Goal: Task Accomplishment & Management: Manage account settings

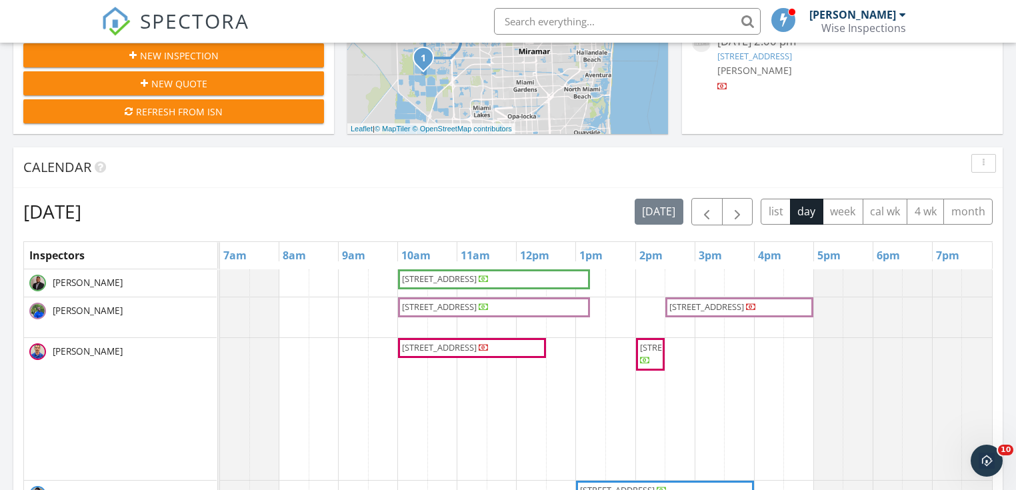
scroll to position [533, 0]
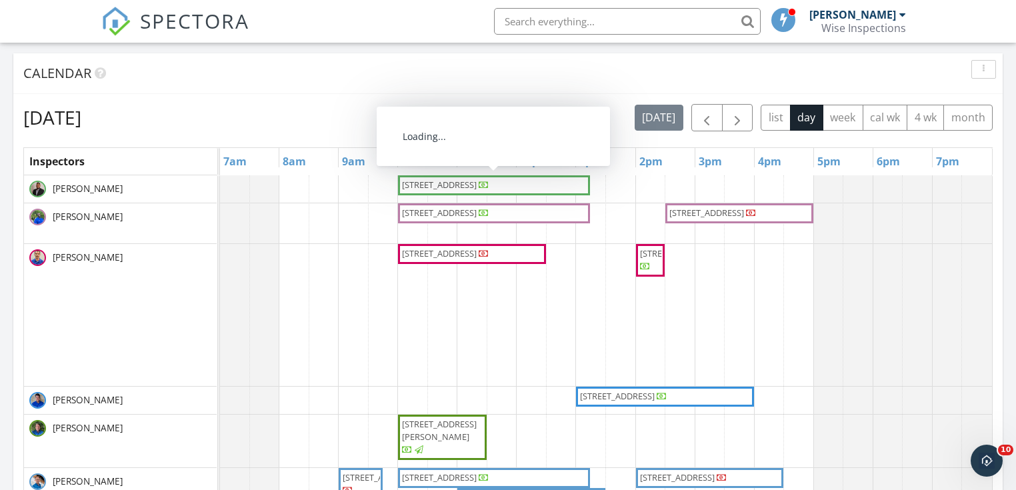
click at [427, 184] on span "[STREET_ADDRESS]" at bounding box center [439, 185] width 75 height 12
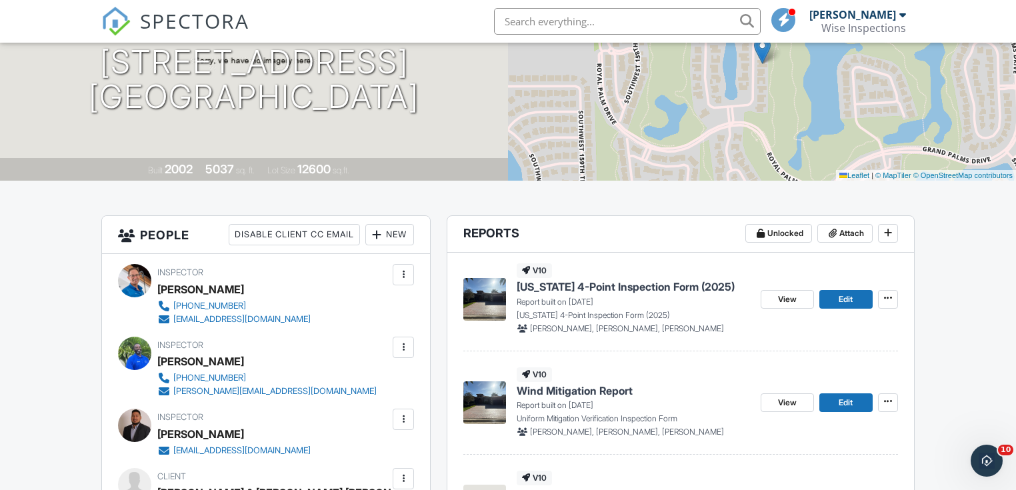
scroll to position [213, 0]
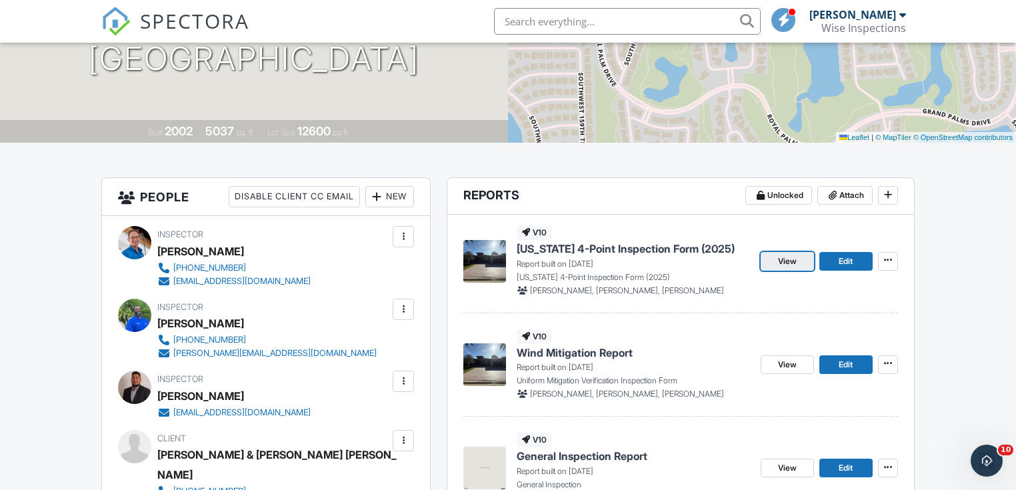
click at [787, 261] on span "View" at bounding box center [787, 261] width 19 height 13
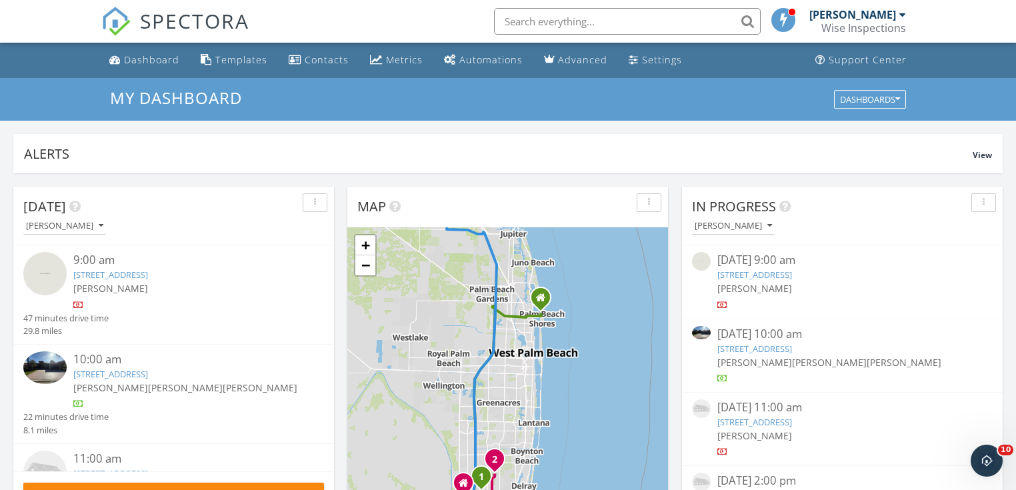
click at [148, 275] on link "5383 SW 186th Way, Miramar, FL 33029" at bounding box center [110, 275] width 75 height 12
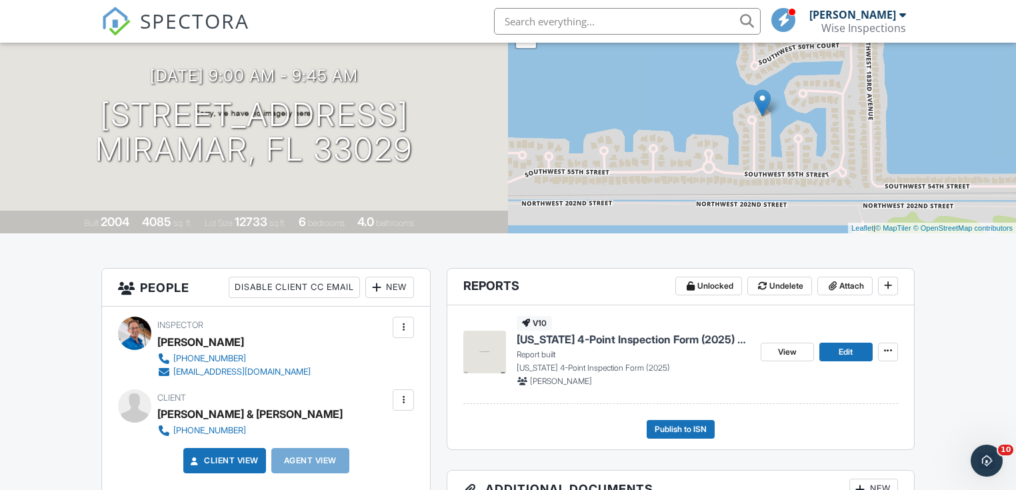
scroll to position [160, 0]
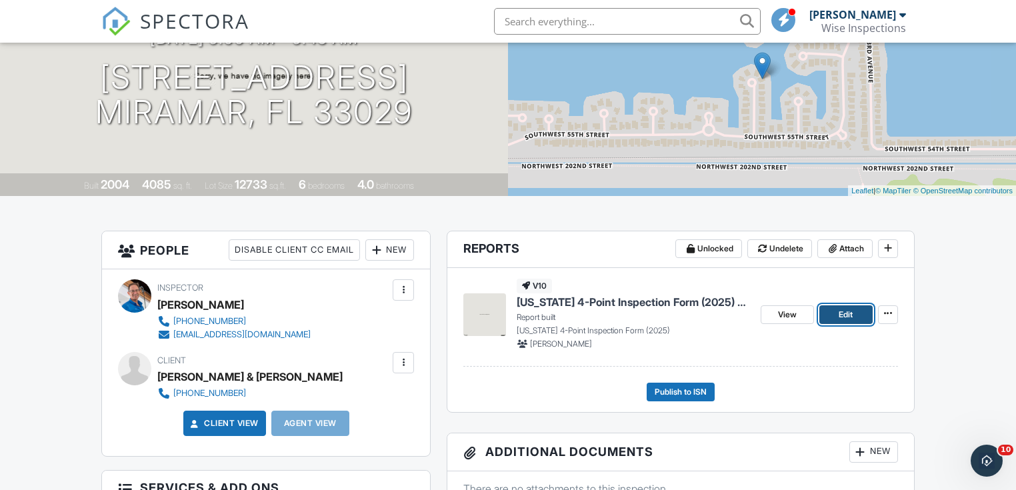
click at [846, 315] on span "Edit" at bounding box center [846, 314] width 14 height 13
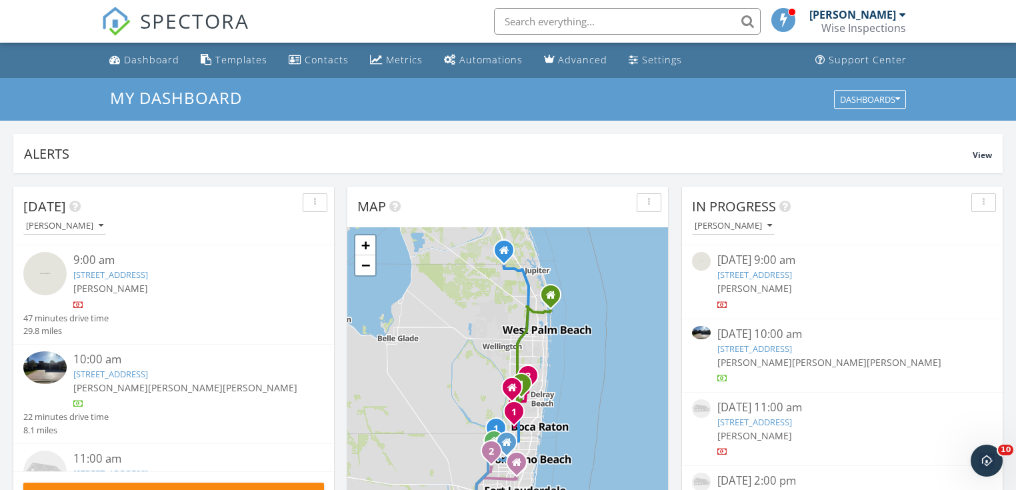
scroll to position [53, 0]
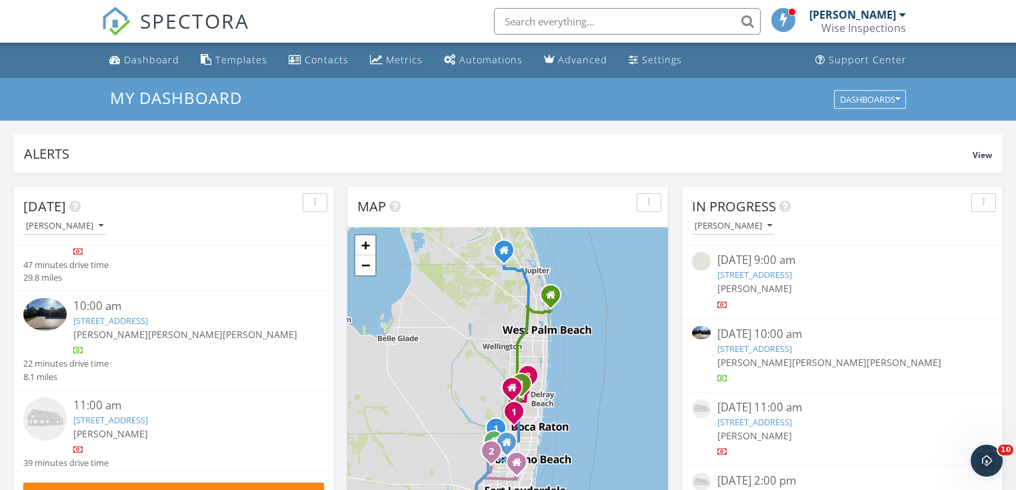
click at [148, 321] on link "561 Enclave Cir E, Pembroke Pines, FL 33027" at bounding box center [110, 321] width 75 height 12
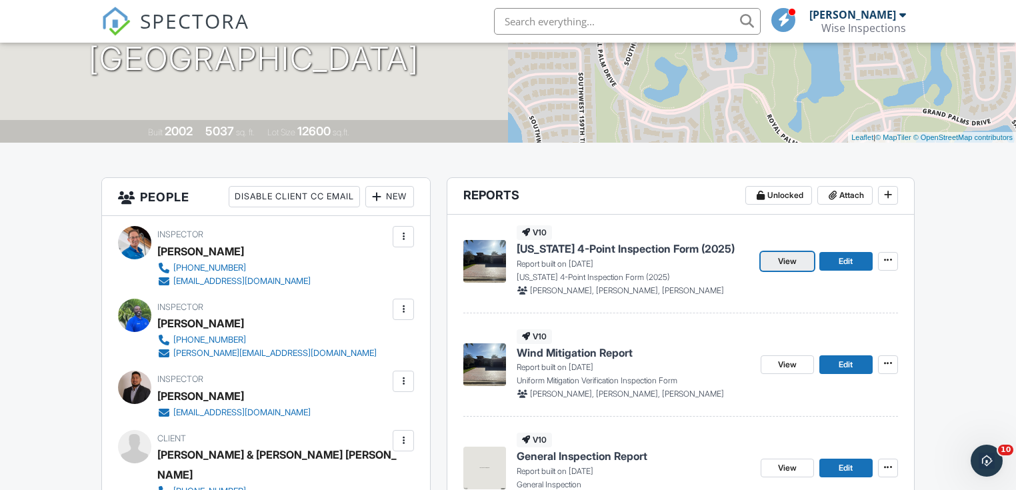
click at [782, 261] on span "View" at bounding box center [787, 261] width 19 height 13
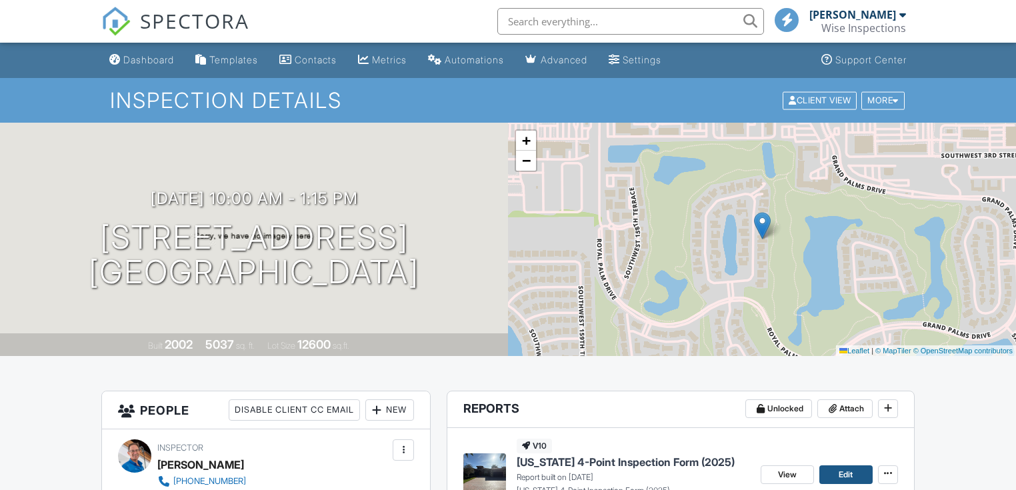
scroll to position [229, 0]
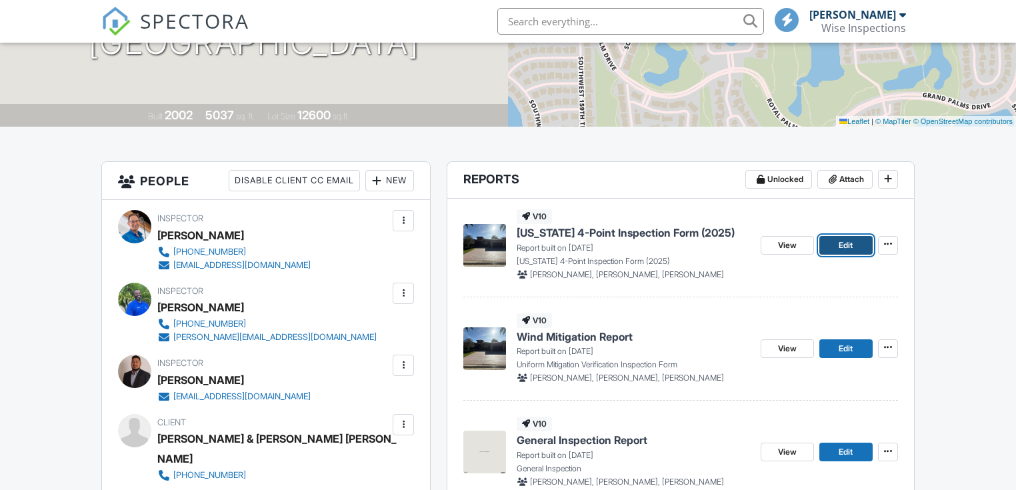
click at [839, 245] on span "Edit" at bounding box center [846, 245] width 14 height 13
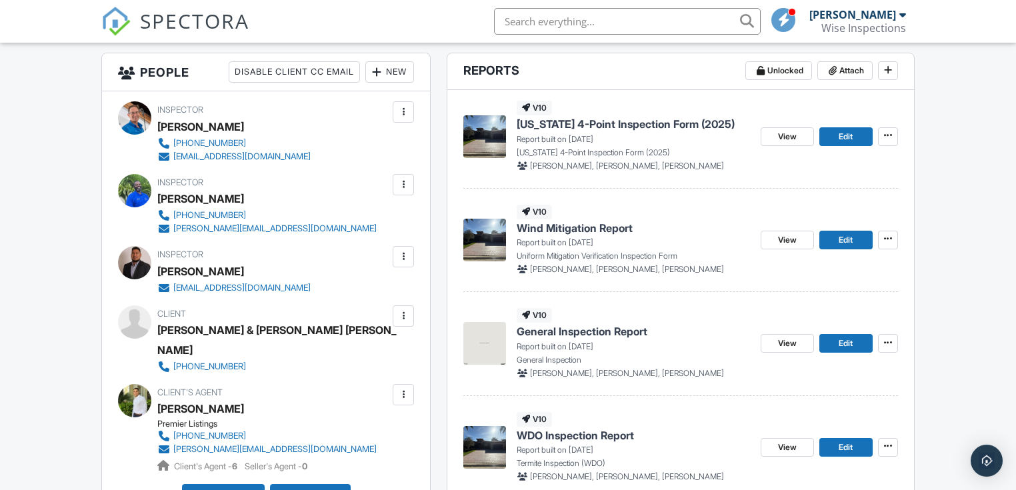
drag, startPoint x: 1020, startPoint y: 111, endPoint x: 1024, endPoint y: 191, distance: 79.5
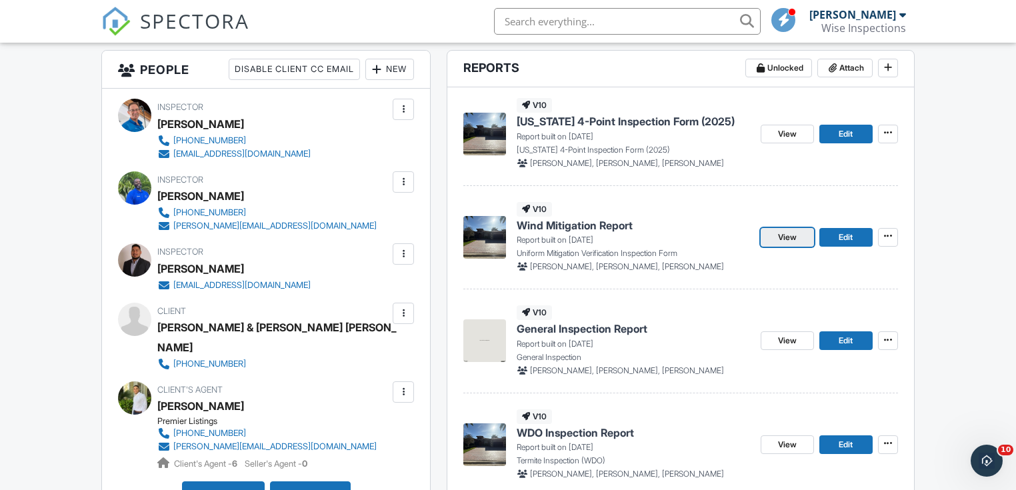
click at [787, 237] on span "View" at bounding box center [787, 237] width 19 height 13
click at [846, 237] on span "Edit" at bounding box center [846, 237] width 14 height 13
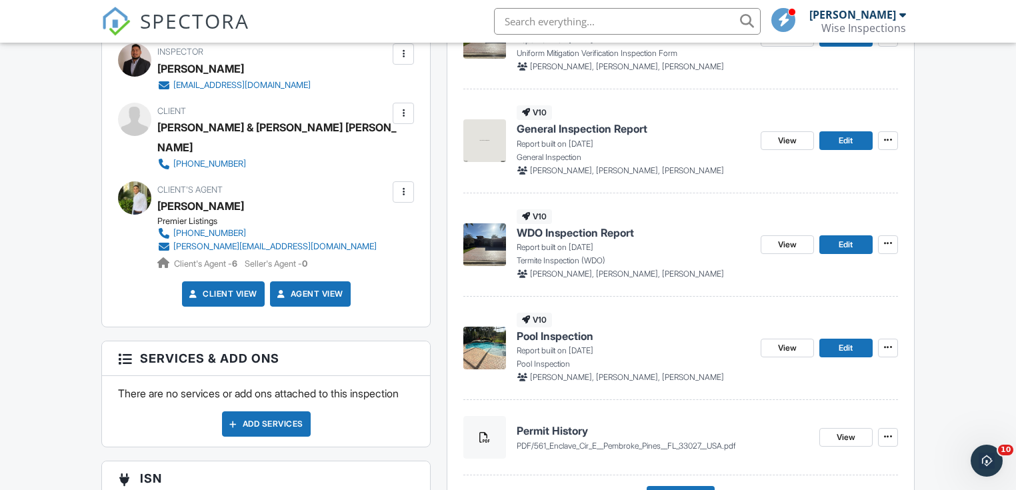
scroll to position [582, 0]
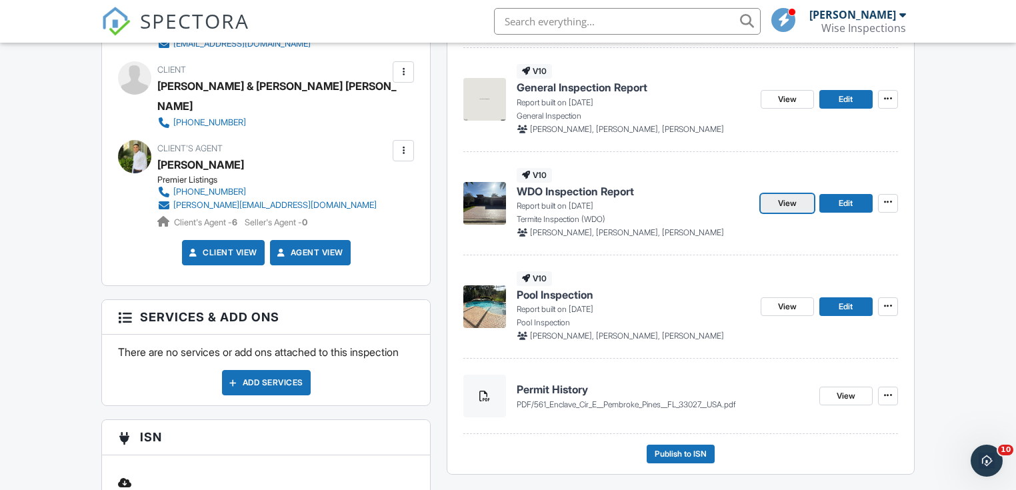
click at [787, 200] on span "View" at bounding box center [787, 203] width 19 height 13
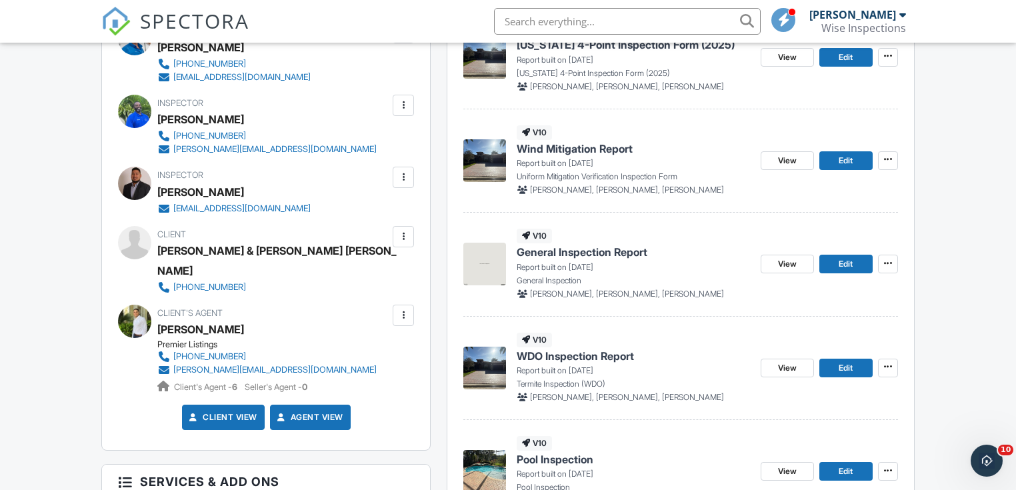
scroll to position [427, 0]
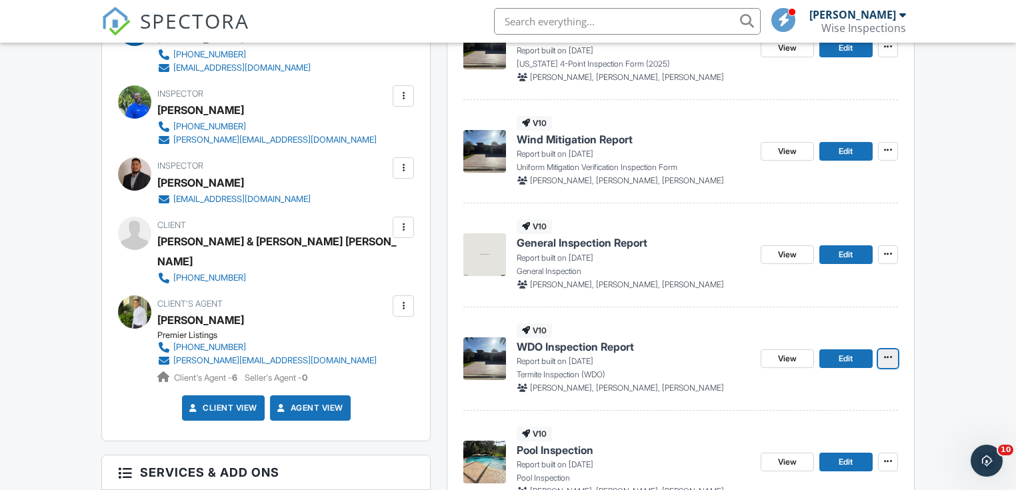
click at [888, 355] on icon at bounding box center [888, 357] width 8 height 9
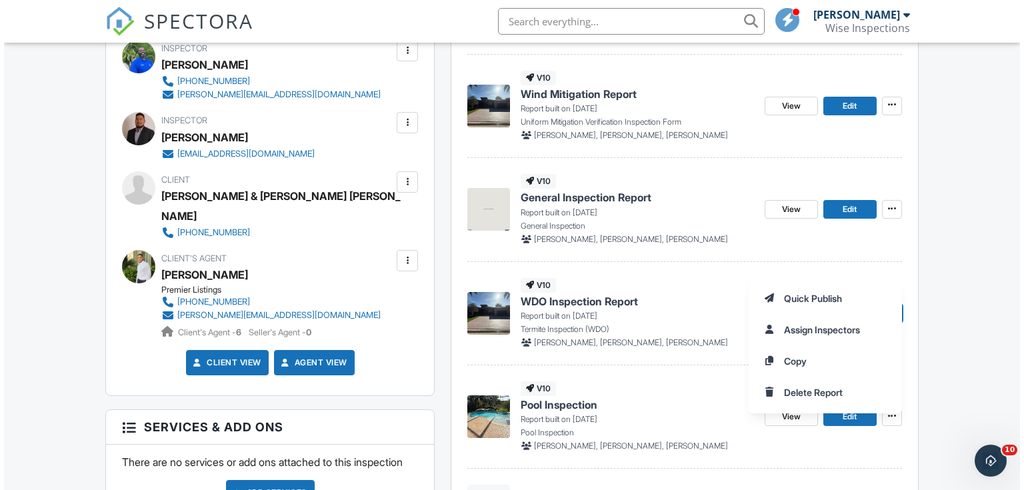
scroll to position [533, 0]
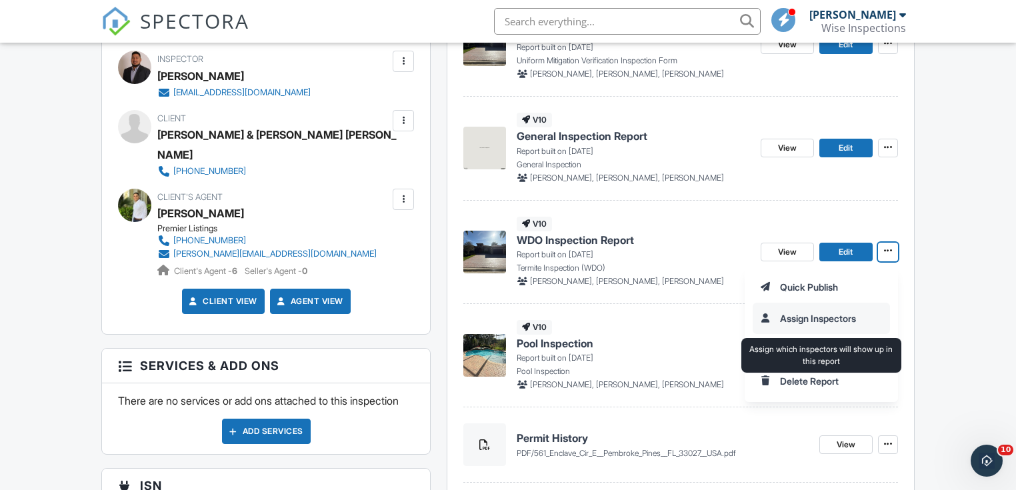
click at [830, 315] on input "Assign Inspectors" at bounding box center [822, 318] width 136 height 30
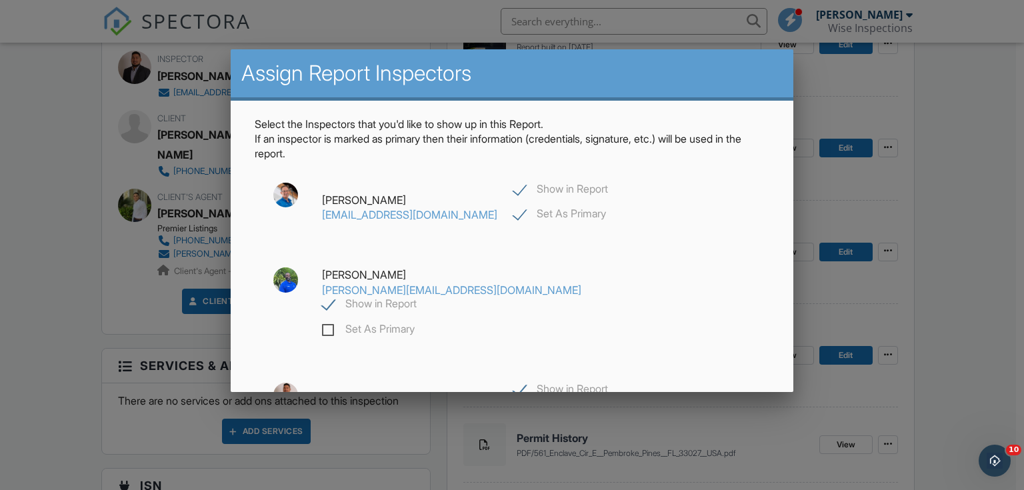
drag, startPoint x: 472, startPoint y: 217, endPoint x: 472, endPoint y: 199, distance: 18.0
click at [513, 216] on label "Set As Primary" at bounding box center [559, 215] width 93 height 17
checkbox input "false"
click at [513, 189] on label "Show in Report" at bounding box center [560, 191] width 95 height 17
checkbox input "false"
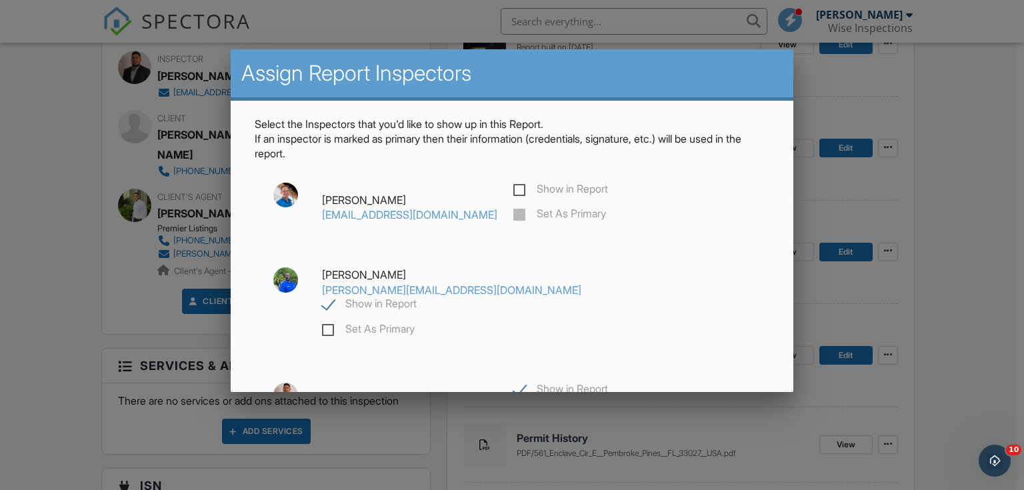
click at [415, 323] on label "Set As Primary" at bounding box center [368, 331] width 93 height 17
checkbox input "true"
click at [513, 383] on label "Show in Report" at bounding box center [560, 391] width 95 height 17
checkbox input "false"
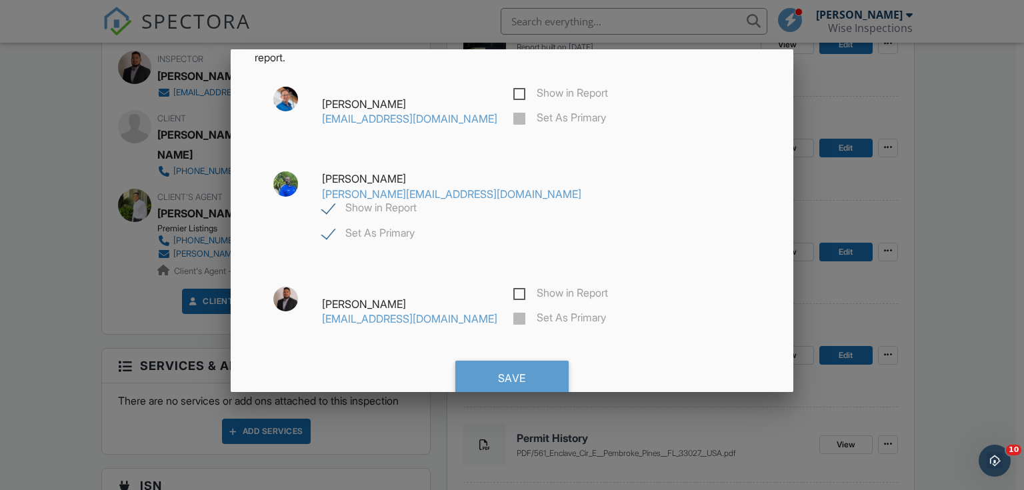
scroll to position [110, 0]
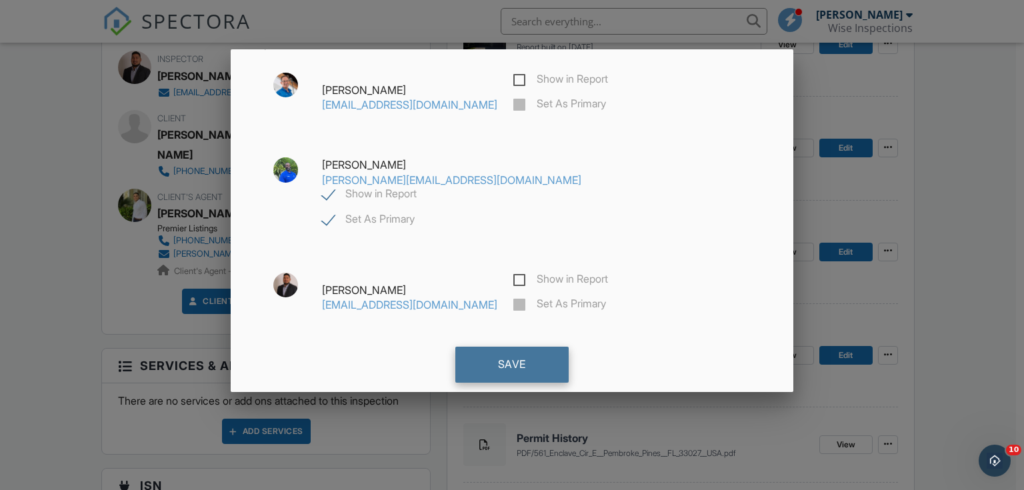
click at [499, 347] on div "Save" at bounding box center [511, 365] width 113 height 36
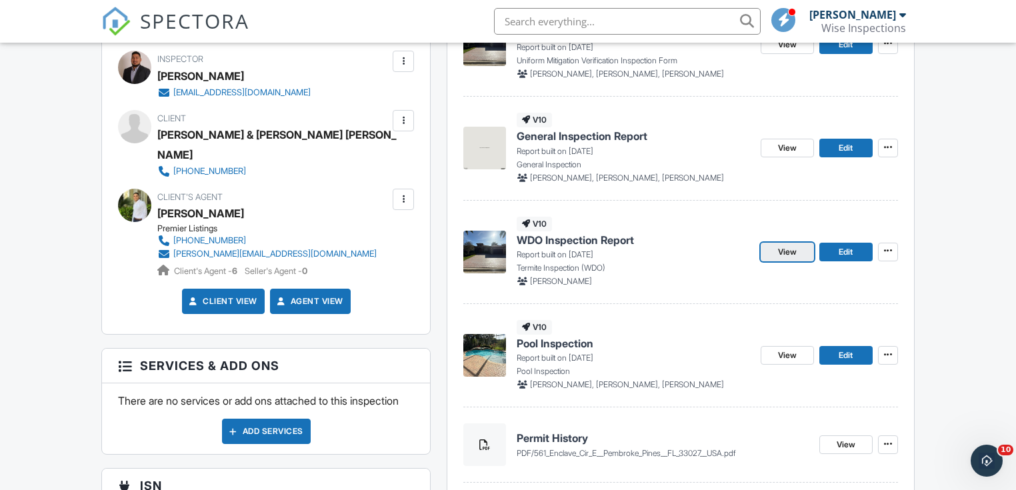
click at [786, 252] on span "View" at bounding box center [787, 251] width 19 height 13
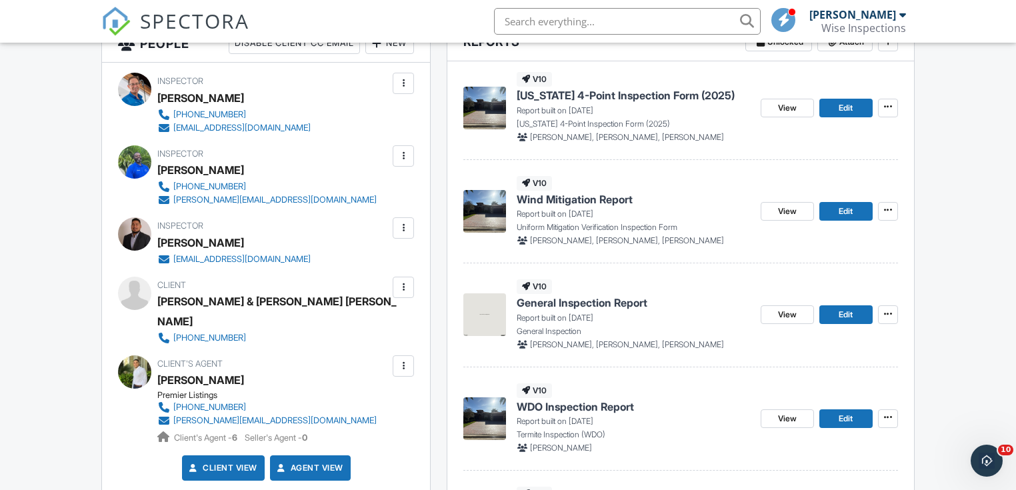
scroll to position [304, 0]
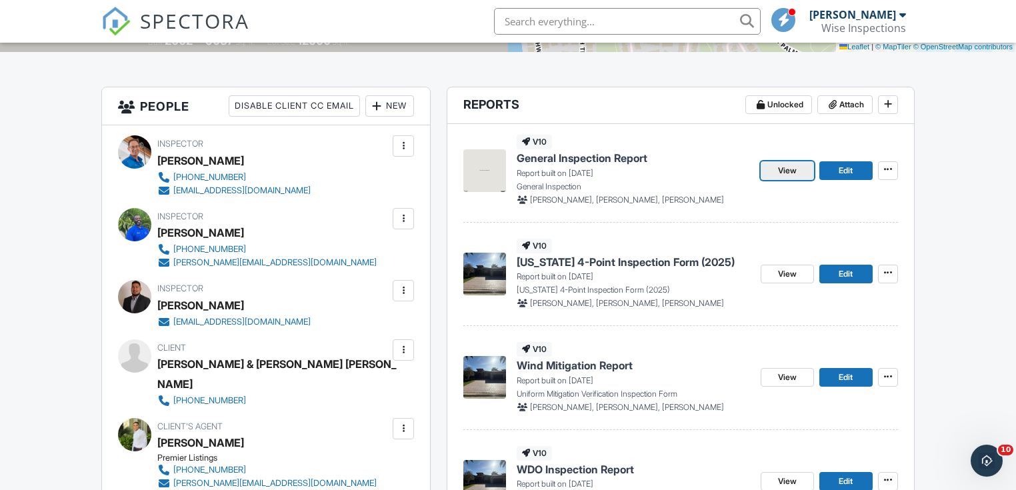
click at [782, 172] on span "View" at bounding box center [787, 170] width 19 height 13
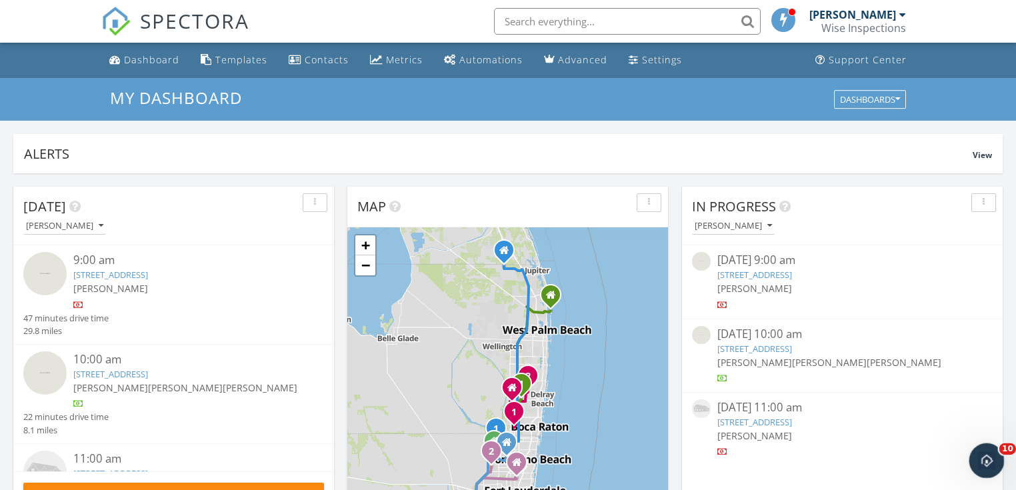
click at [985, 461] on icon "Open Intercom Messenger" at bounding box center [985, 459] width 22 height 22
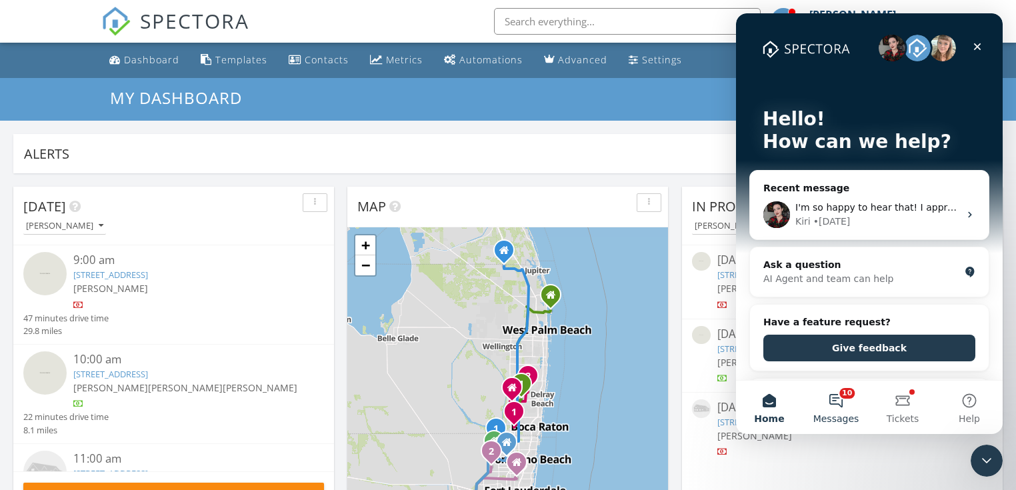
click at [832, 399] on button "10 Messages" at bounding box center [836, 407] width 67 height 53
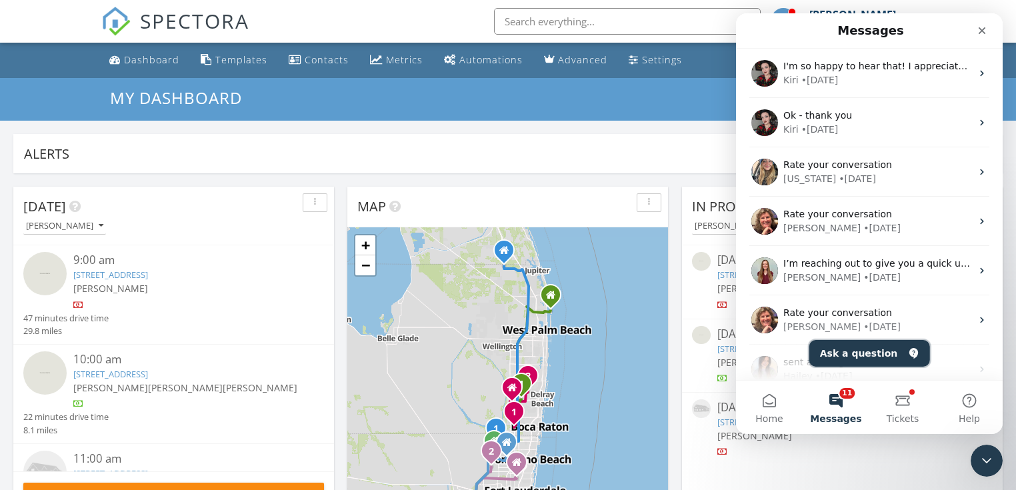
click at [845, 355] on button "Ask a question" at bounding box center [870, 353] width 121 height 27
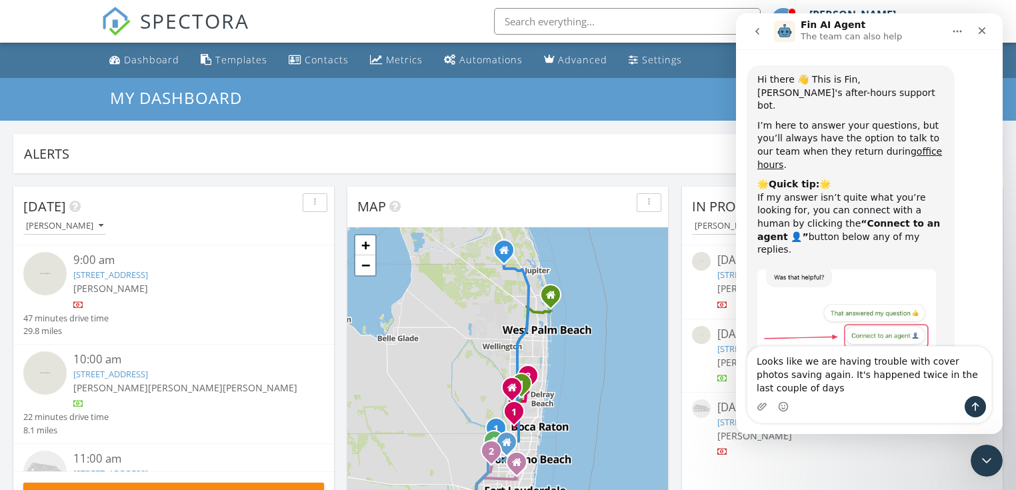
type textarea "Looks like we are having trouble with cover photos saving again. It's happened …"
click at [975, 408] on icon "Send a message…" at bounding box center [975, 407] width 7 height 9
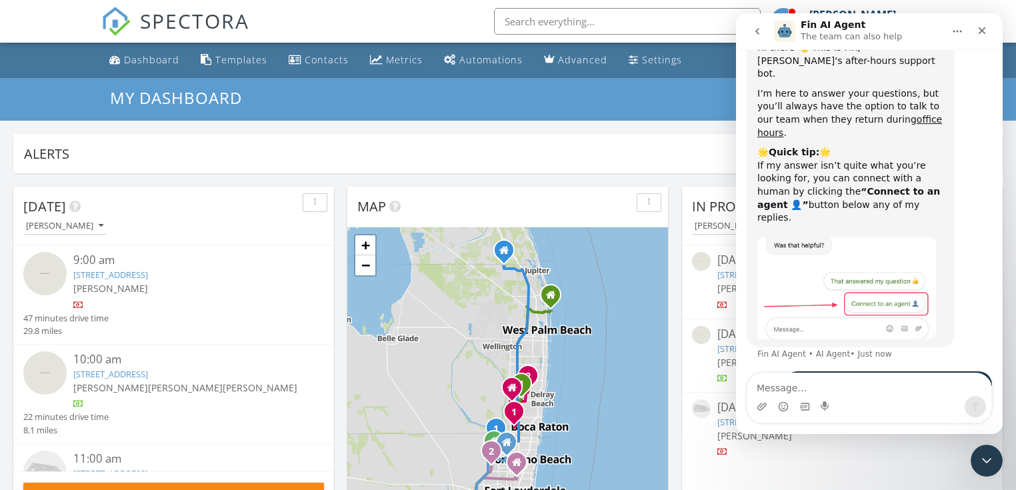
scroll to position [104, 0]
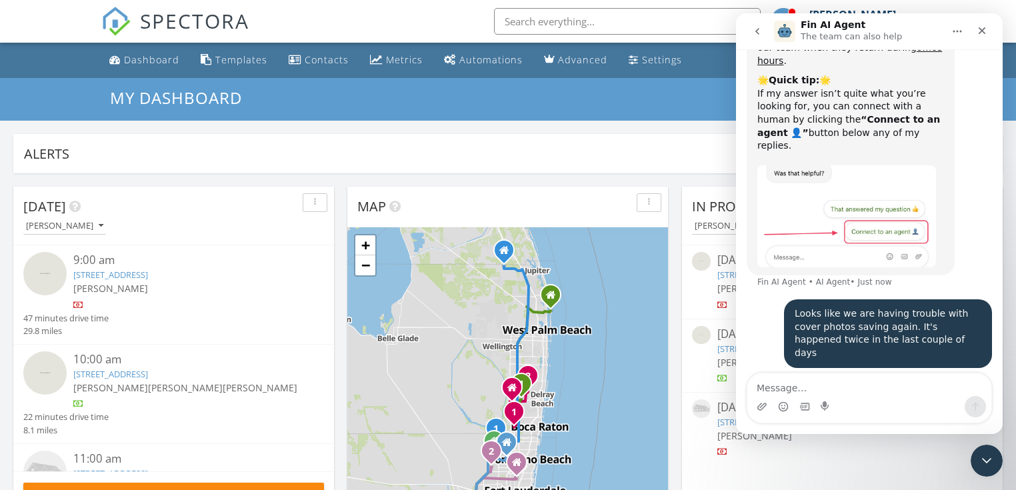
click at [148, 273] on link "[STREET_ADDRESS]" at bounding box center [110, 275] width 75 height 12
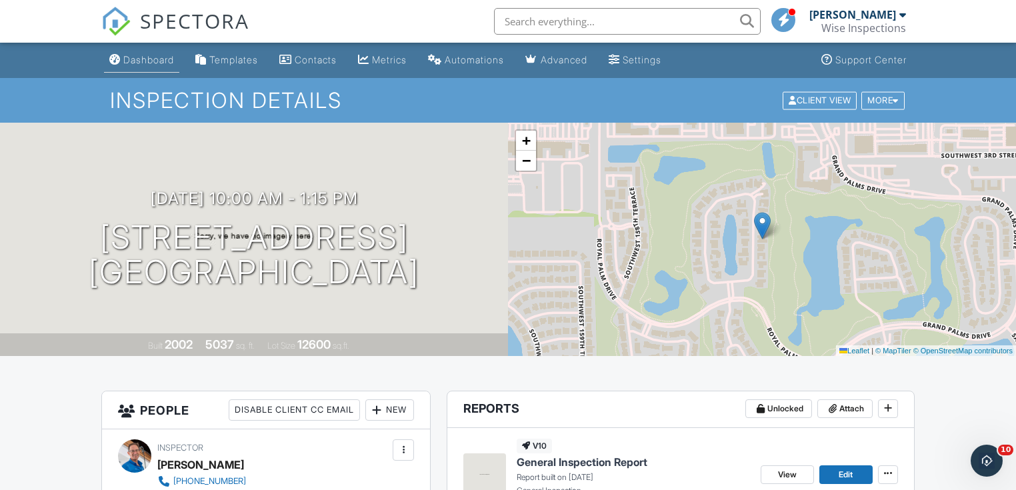
click at [153, 60] on div "Dashboard" at bounding box center [148, 59] width 51 height 11
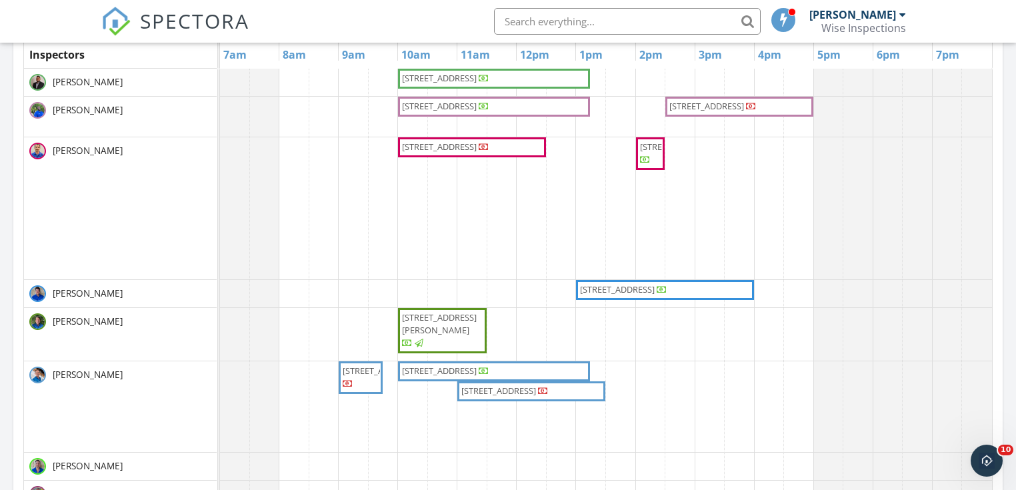
scroll to position [649, 0]
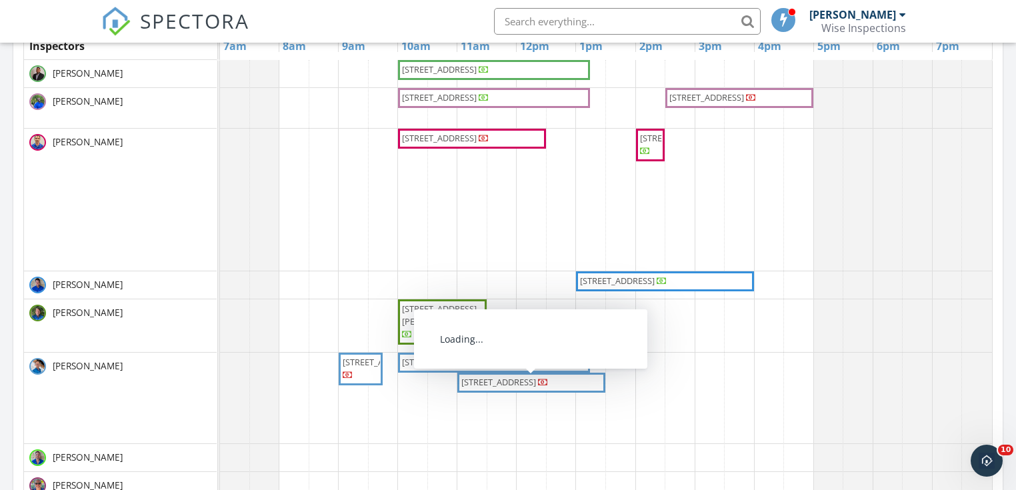
click at [520, 387] on span "975 Weeping Willow Way, Hollywood 33019" at bounding box center [498, 382] width 75 height 12
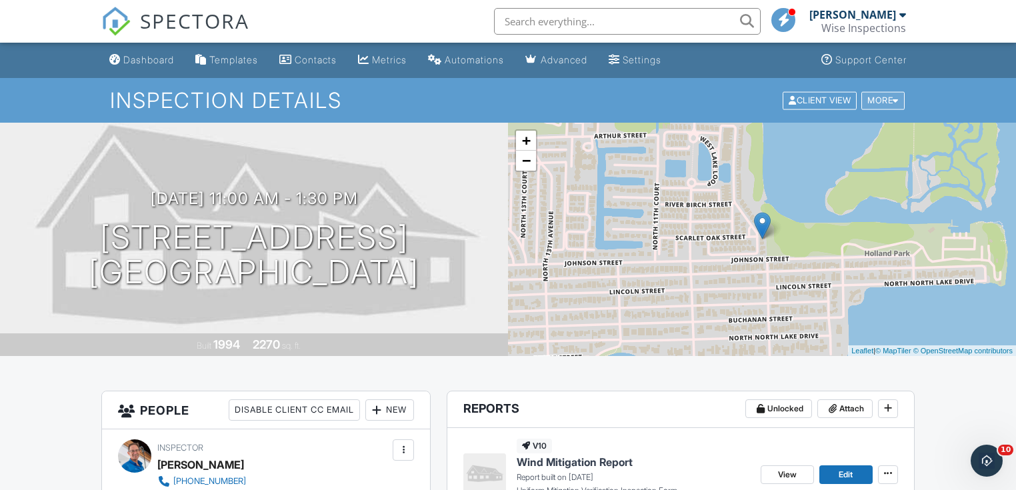
click at [894, 98] on div at bounding box center [896, 100] width 6 height 9
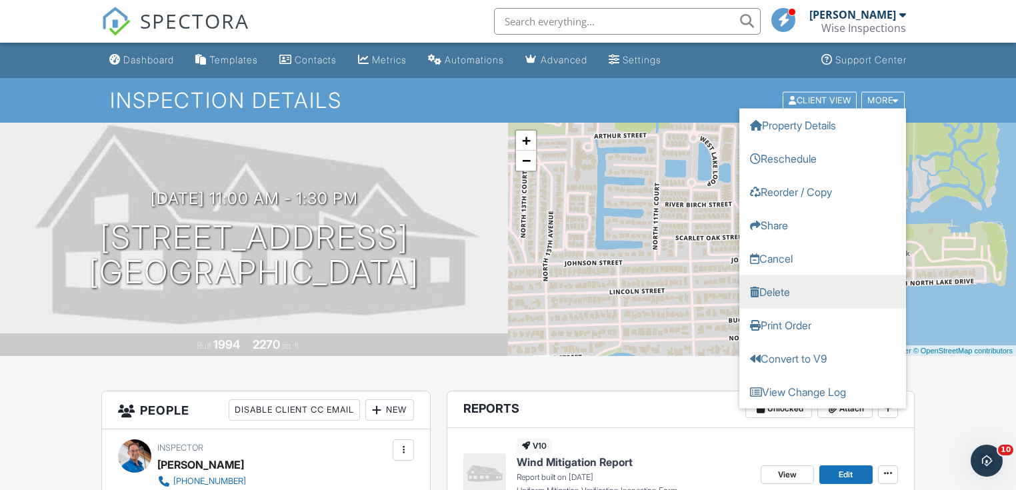
click at [778, 288] on link "Delete" at bounding box center [823, 291] width 167 height 33
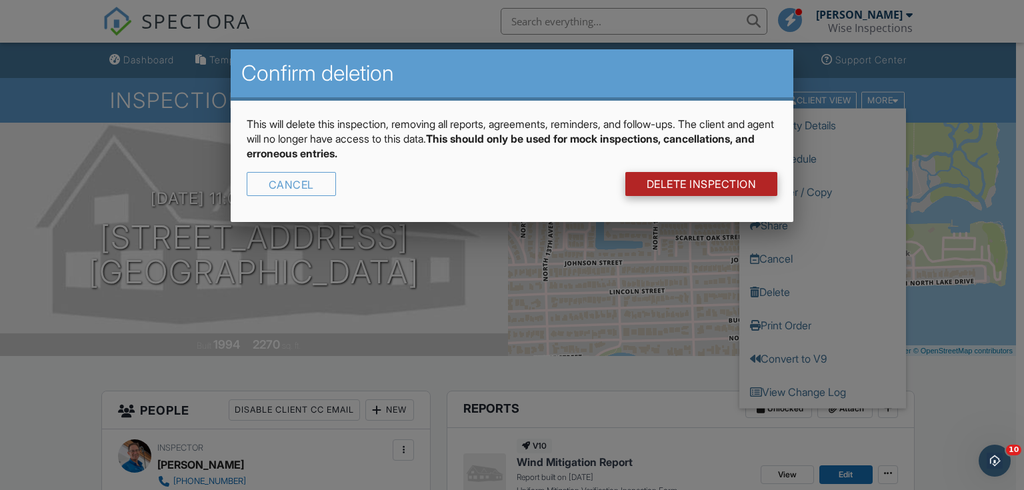
click at [703, 180] on link "DELETE Inspection" at bounding box center [701, 184] width 153 height 24
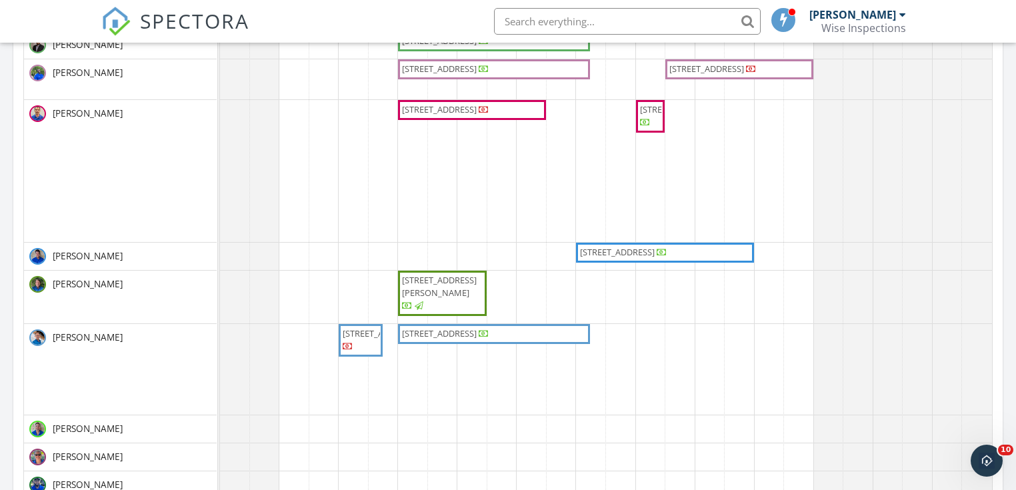
scroll to position [669, 0]
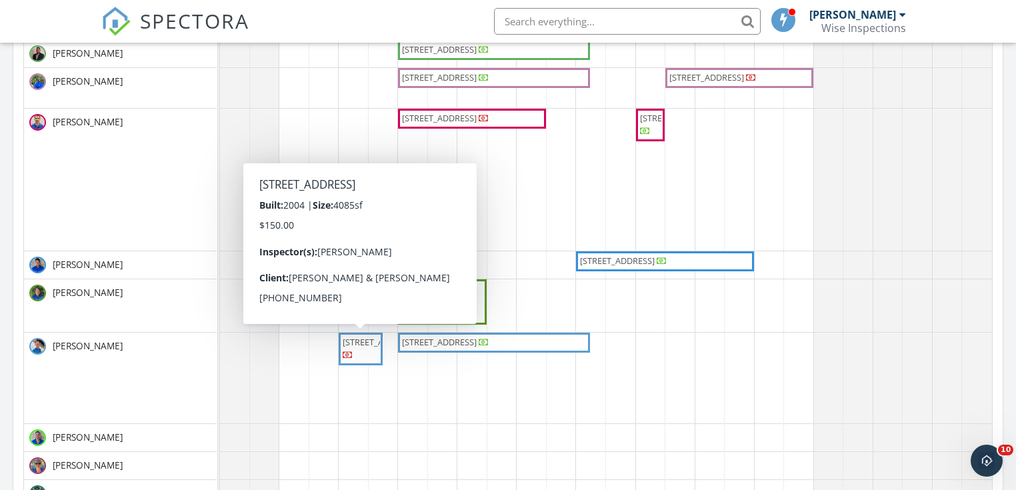
click at [352, 347] on span "[STREET_ADDRESS]" at bounding box center [380, 342] width 75 height 12
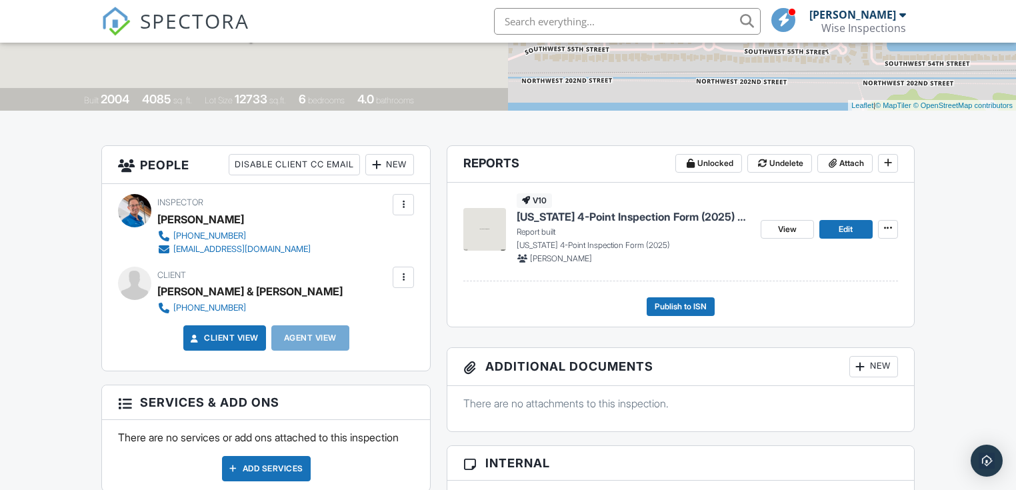
scroll to position [255, 0]
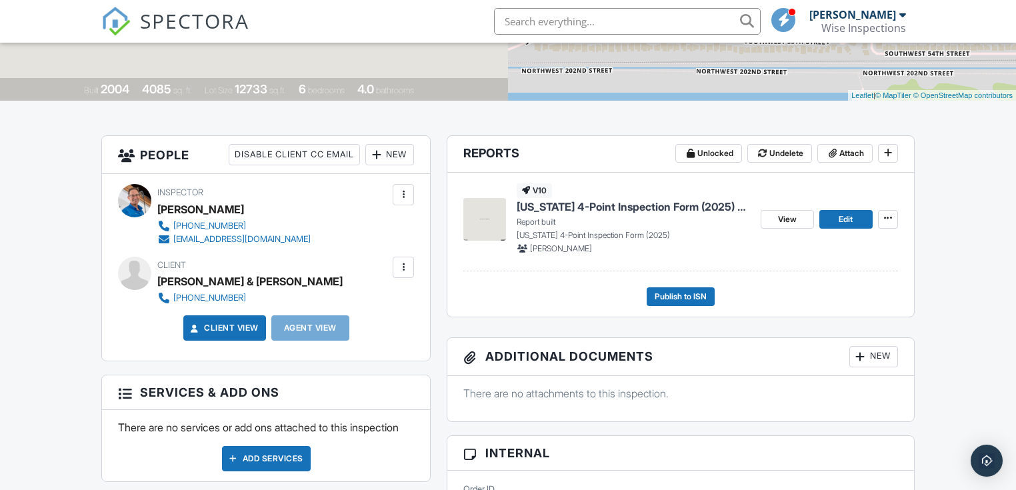
drag, startPoint x: 1018, startPoint y: 43, endPoint x: 1018, endPoint y: 122, distance: 78.7
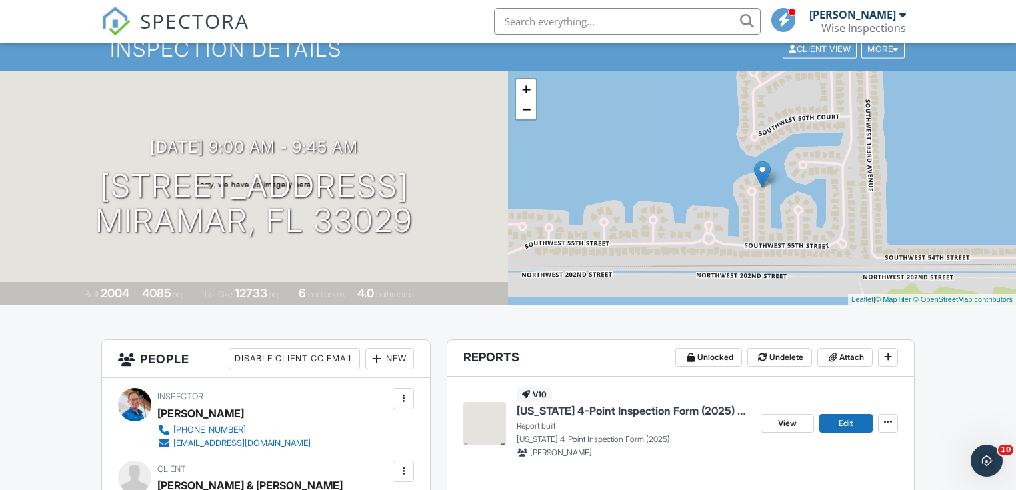
scroll to position [42, 0]
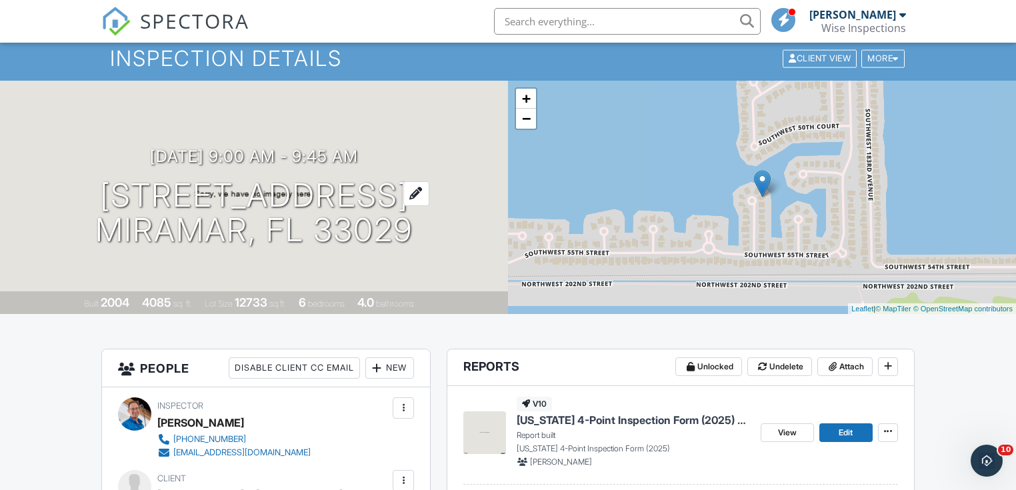
click at [269, 190] on h1 "5383 SW 186th Way Miramar, FL 33029" at bounding box center [253, 213] width 317 height 71
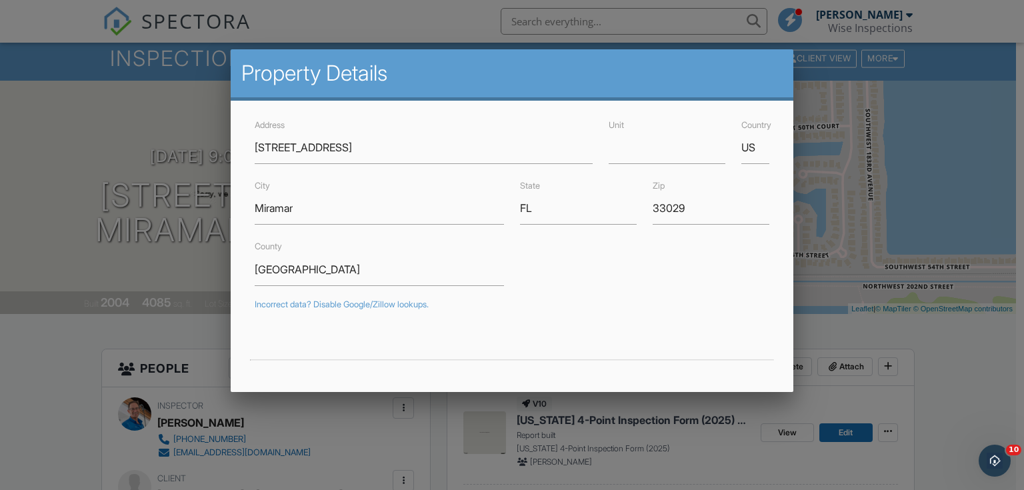
click at [939, 171] on div at bounding box center [512, 239] width 1024 height 613
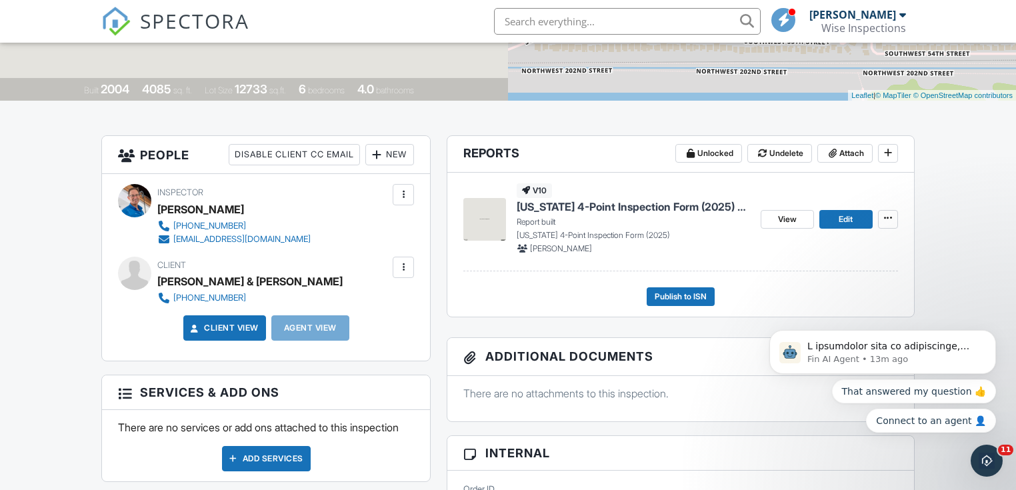
scroll to position [0, 0]
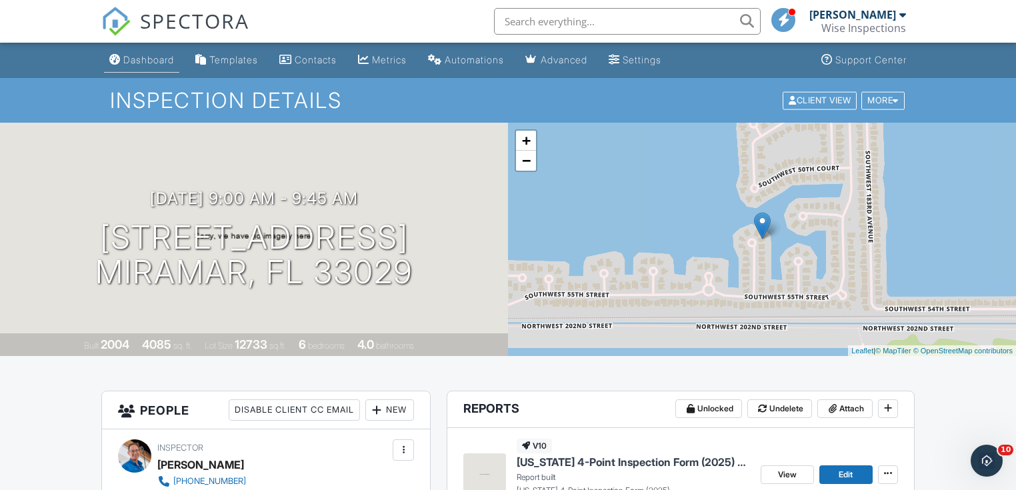
click at [155, 55] on div "Dashboard" at bounding box center [148, 59] width 51 height 11
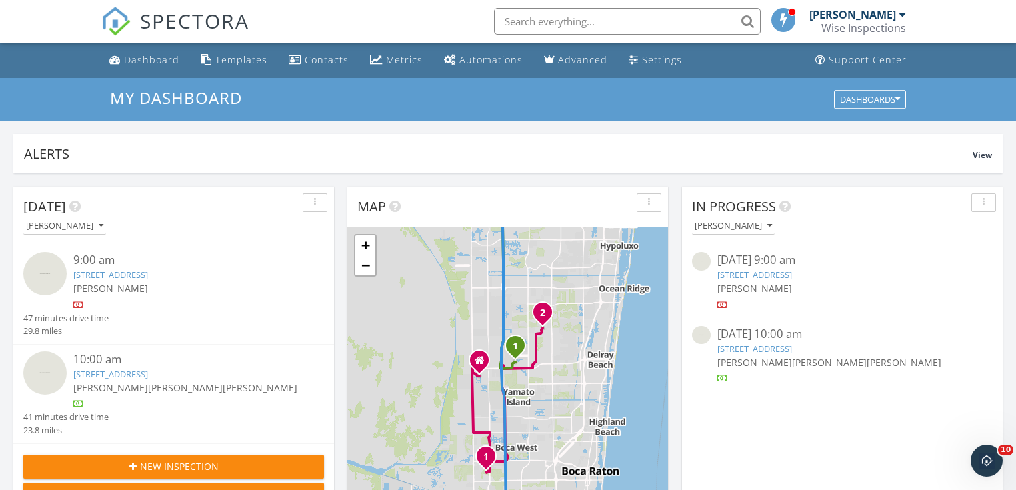
click at [748, 345] on link "[STREET_ADDRESS]" at bounding box center [755, 349] width 75 height 12
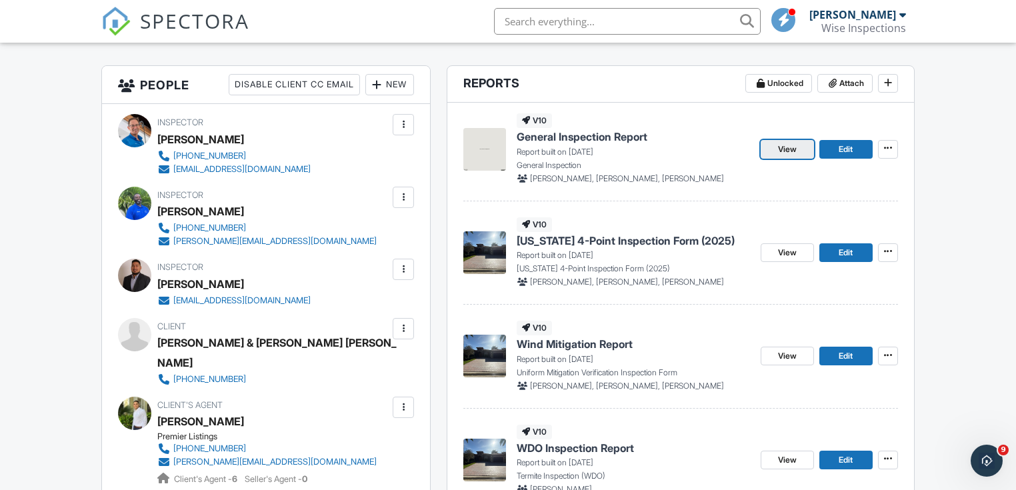
click at [790, 150] on span "View" at bounding box center [787, 149] width 19 height 13
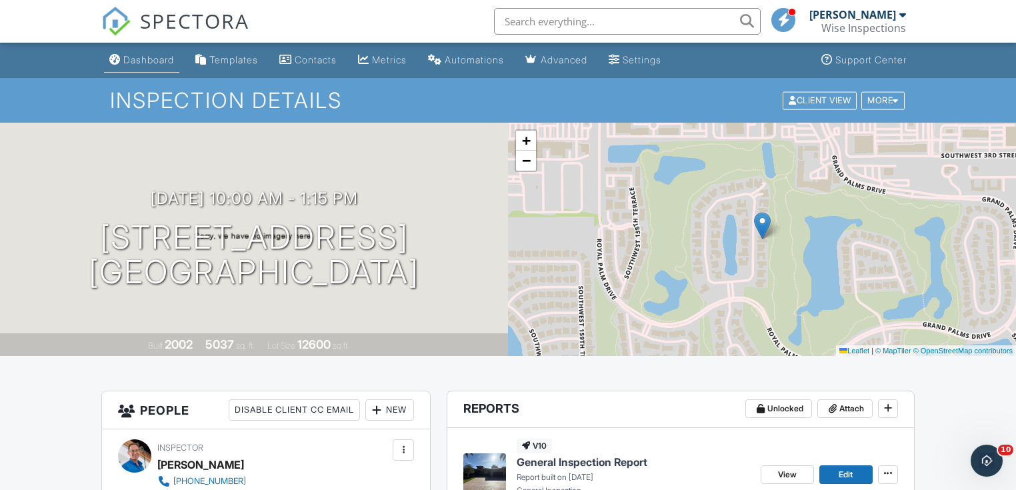
click at [153, 59] on div "Dashboard" at bounding box center [148, 59] width 51 height 11
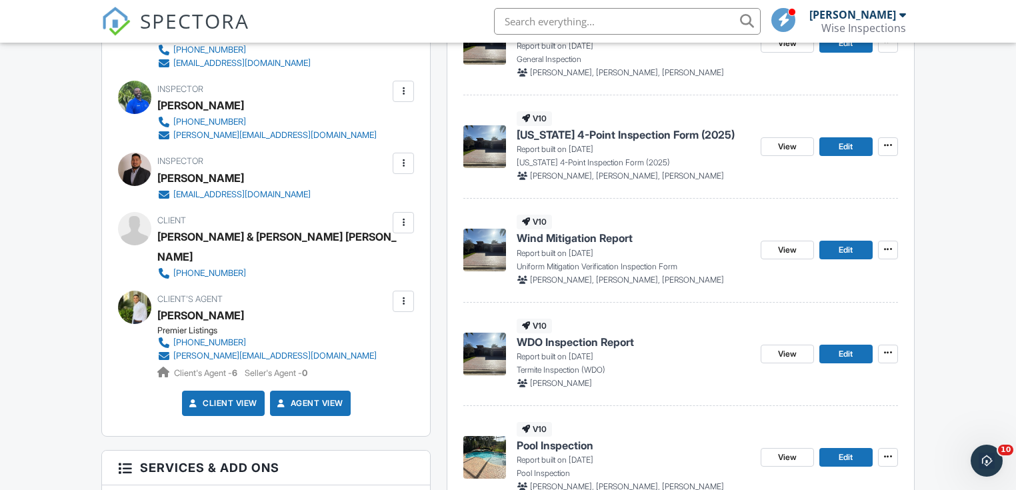
scroll to position [459, 0]
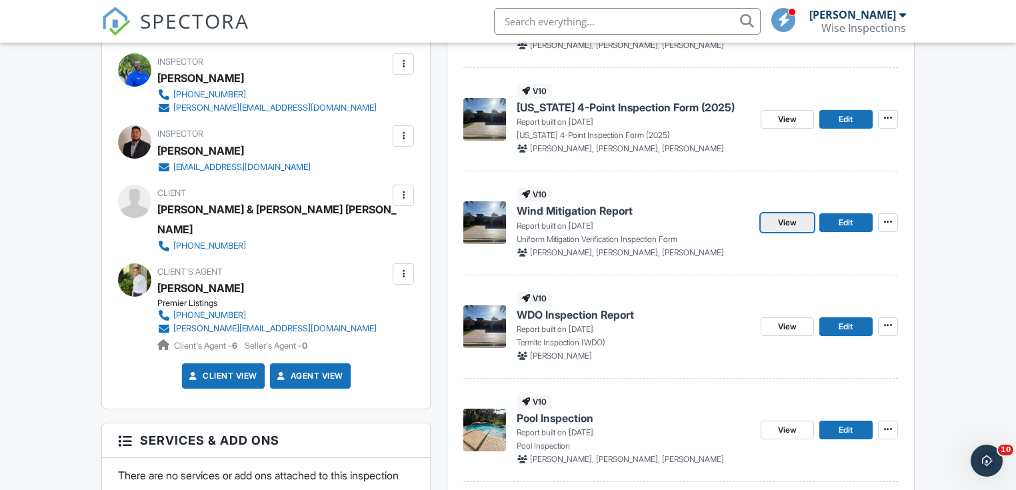
click at [788, 223] on span "View" at bounding box center [787, 222] width 19 height 13
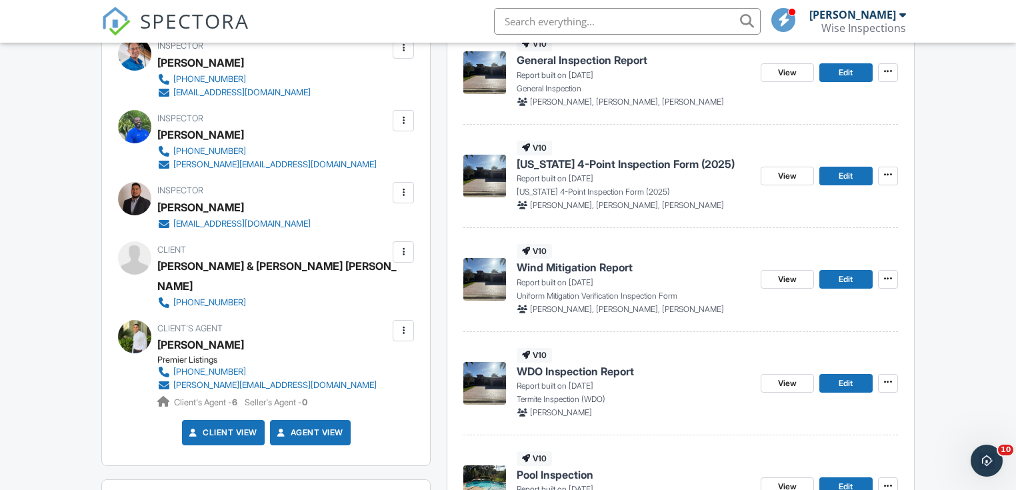
scroll to position [430, 0]
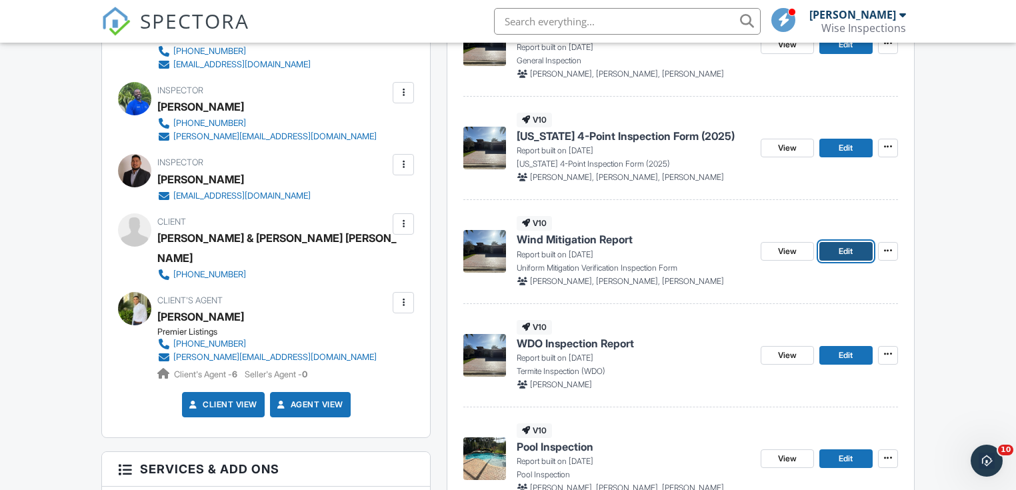
click at [843, 254] on span "Edit" at bounding box center [846, 251] width 14 height 13
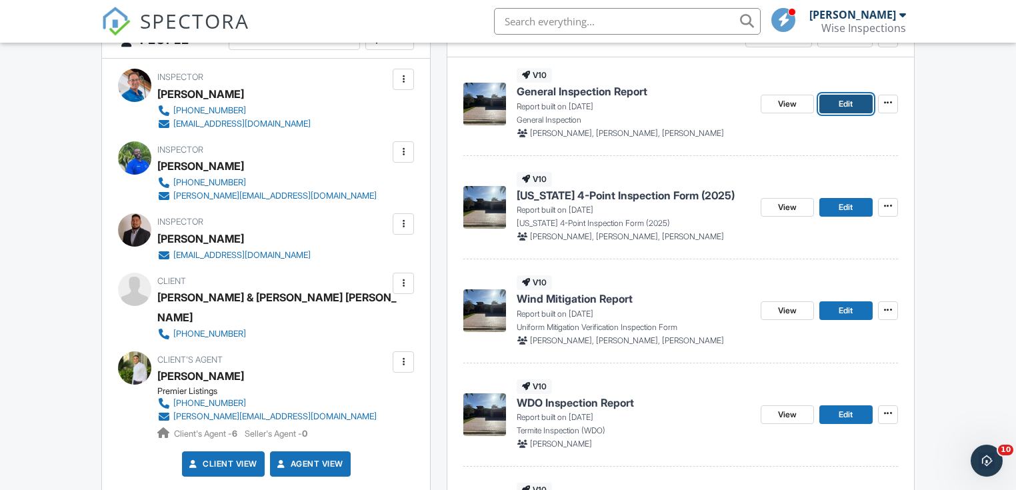
click at [836, 104] on link "Edit" at bounding box center [846, 104] width 53 height 19
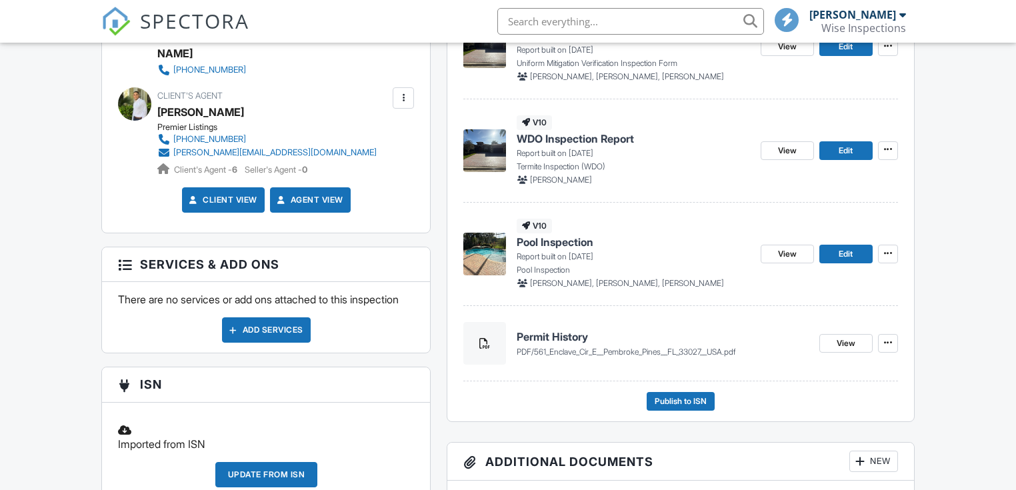
drag, startPoint x: 1020, startPoint y: 94, endPoint x: 940, endPoint y: 298, distance: 218.9
click at [1016, 278] on html "SPECTORA [PERSON_NAME] Wise Inspections Role: Inspector Change Role Dashboard N…" at bounding box center [508, 369] width 1016 height 2009
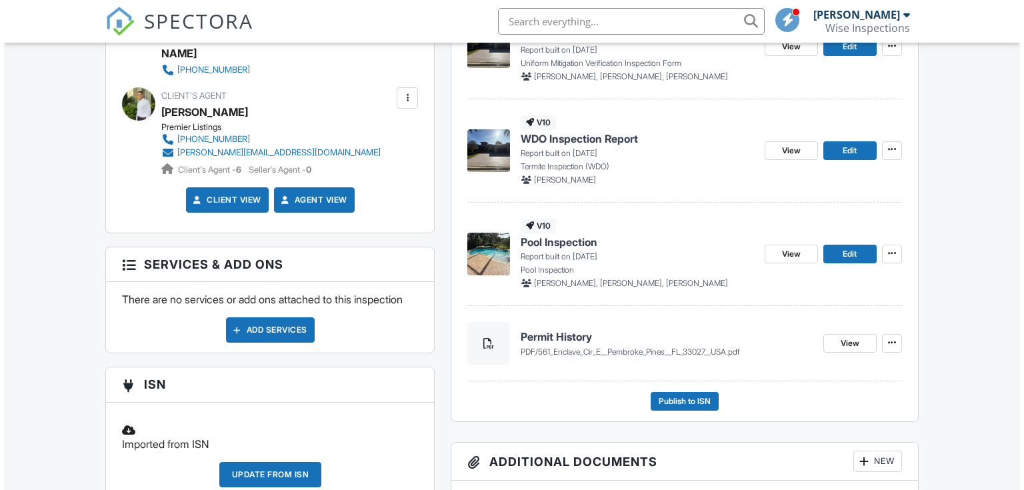
scroll to position [696, 0]
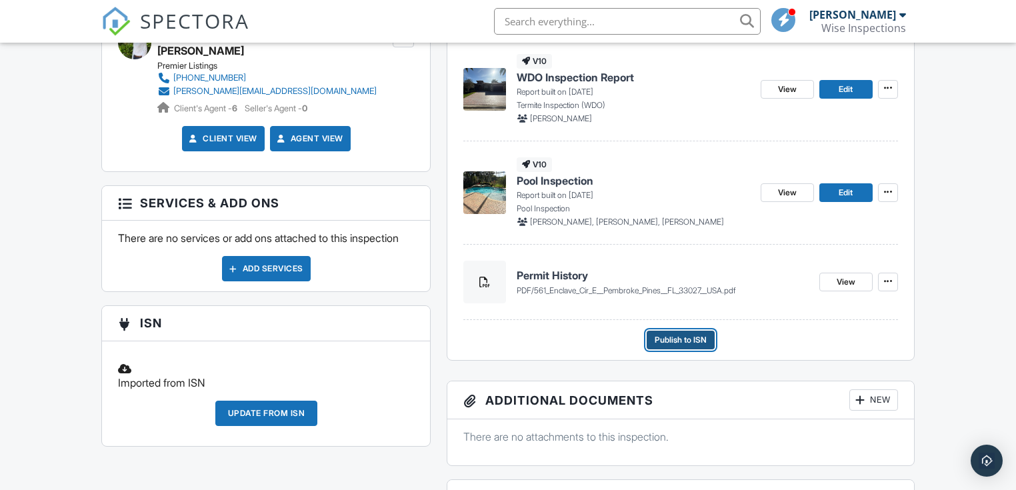
click at [676, 340] on span "Publish to ISN" at bounding box center [681, 339] width 52 height 13
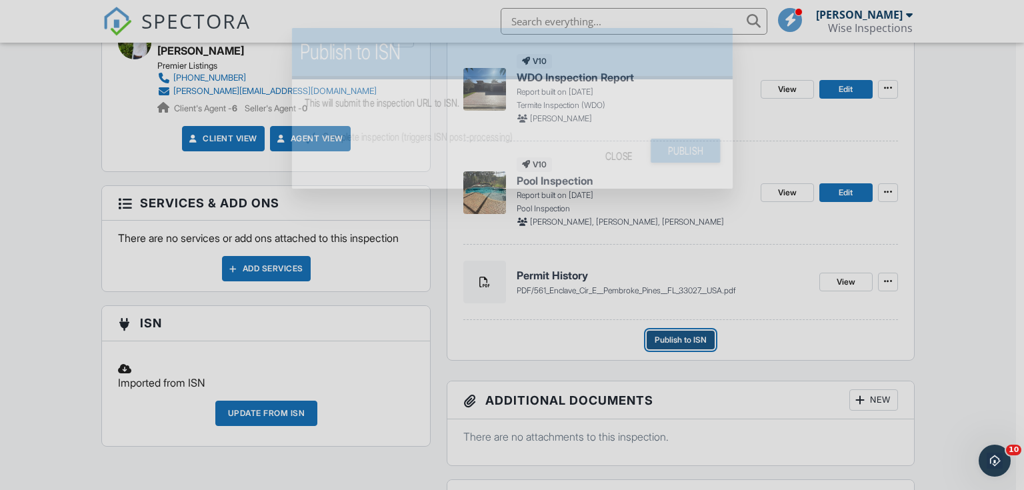
scroll to position [0, 0]
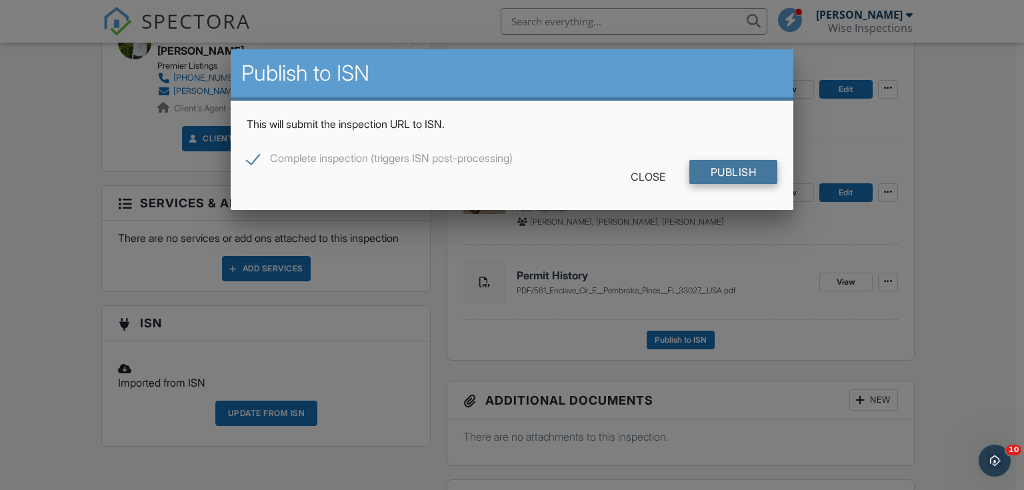
click at [721, 167] on input "Publish" at bounding box center [733, 172] width 89 height 24
